Goal: Find specific page/section

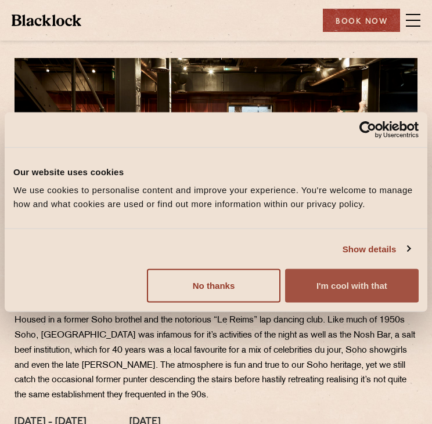
click at [324, 280] on button "I'm cool with that" at bounding box center [351, 286] width 133 height 34
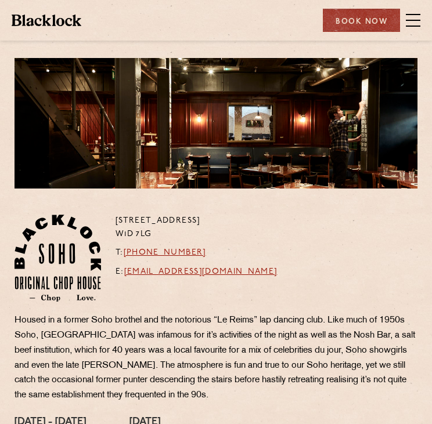
click at [406, 25] on span at bounding box center [413, 20] width 15 height 17
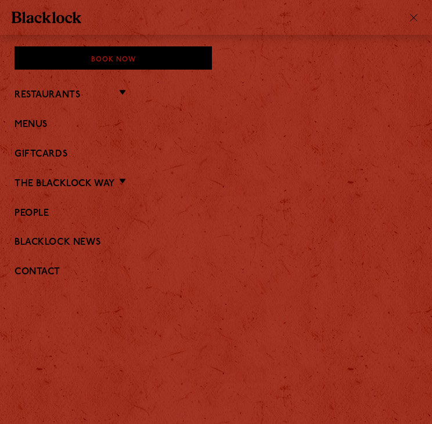
click at [109, 95] on li "Restaurants Soho City Covent Garden Shoreditch Canary Wharf Manchester Birmingh…" at bounding box center [216, 94] width 403 height 15
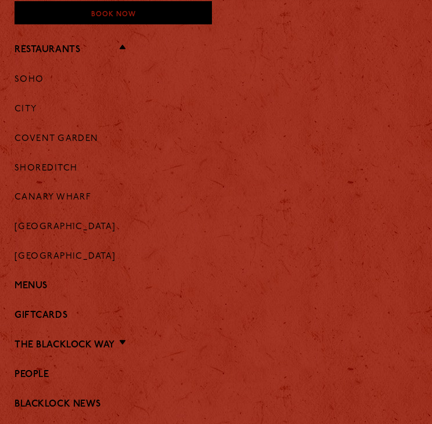
scroll to position [44, 0]
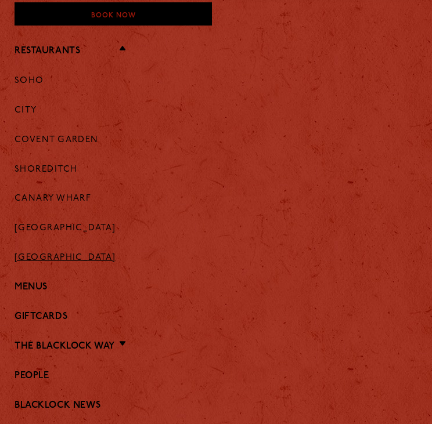
click at [42, 258] on link "[GEOGRAPHIC_DATA]" at bounding box center [66, 258] width 102 height 10
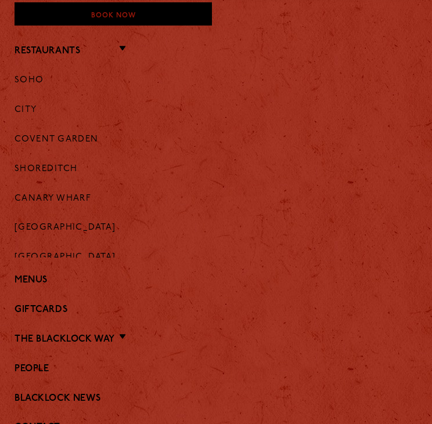
scroll to position [0, 0]
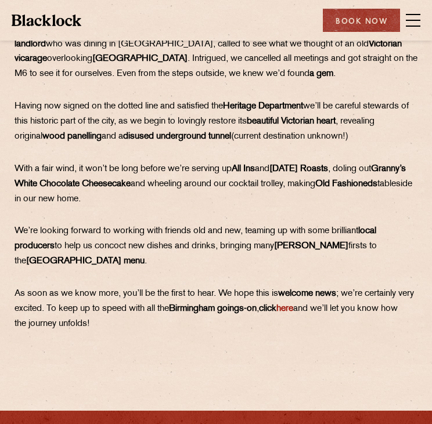
scroll to position [483, 0]
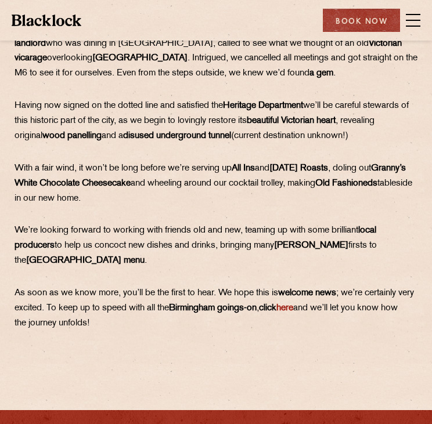
click at [49, 23] on img at bounding box center [47, 21] width 70 height 12
